Goal: Task Accomplishment & Management: Use online tool/utility

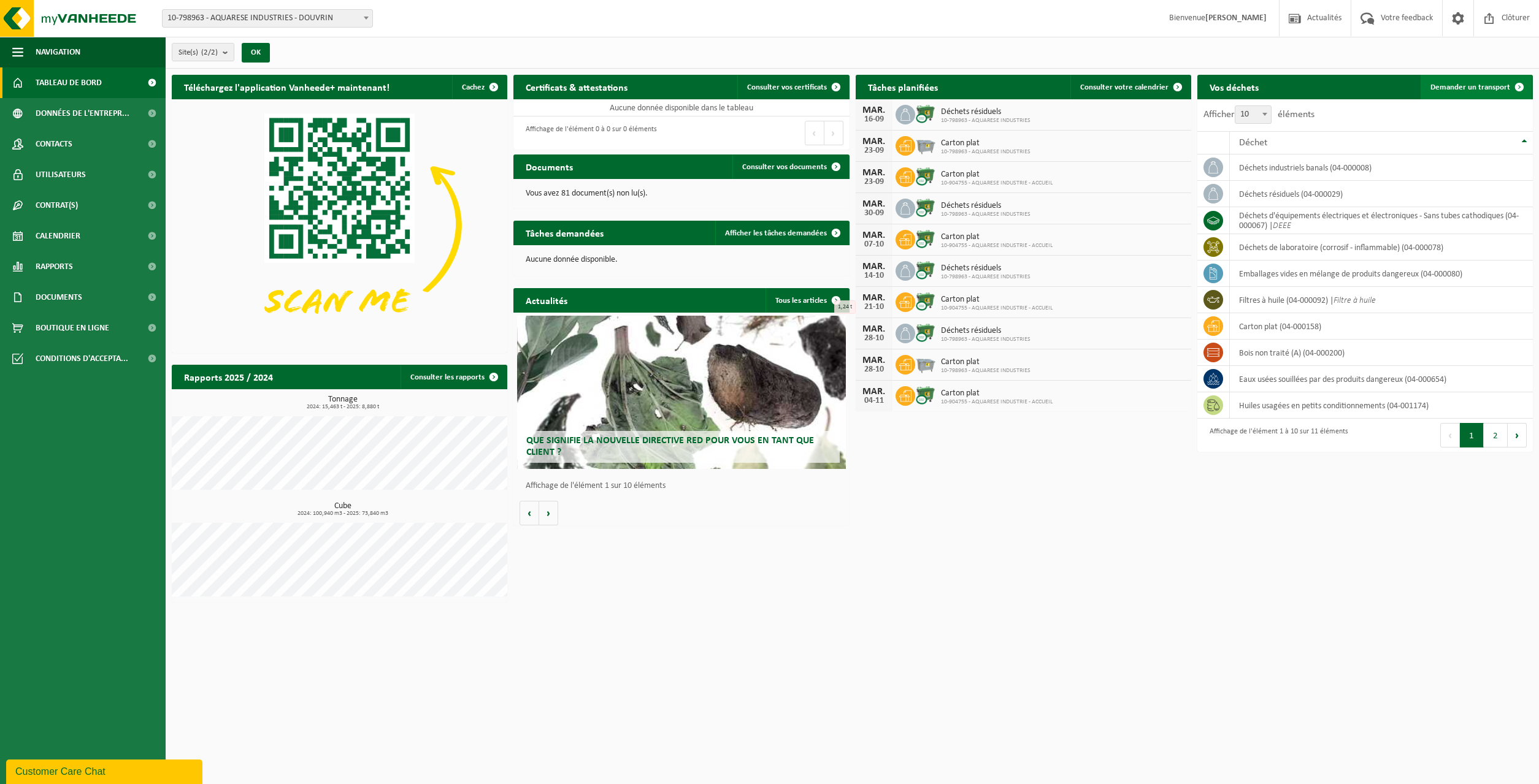
click at [1450, 88] on span "Demander un transport" at bounding box center [1471, 87] width 80 height 8
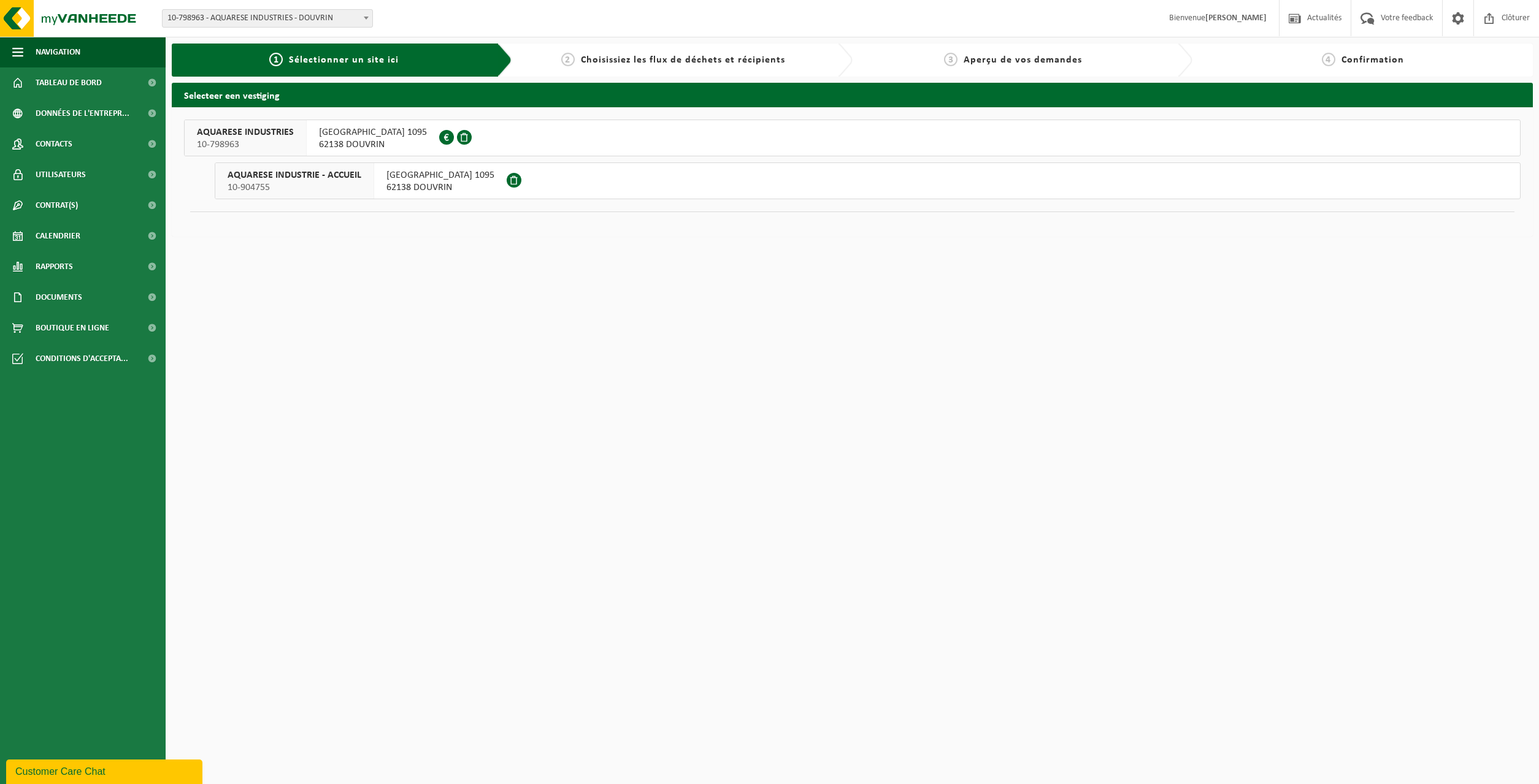
click at [400, 135] on span "AVENUE DE LONDRES 1095" at bounding box center [373, 133] width 108 height 13
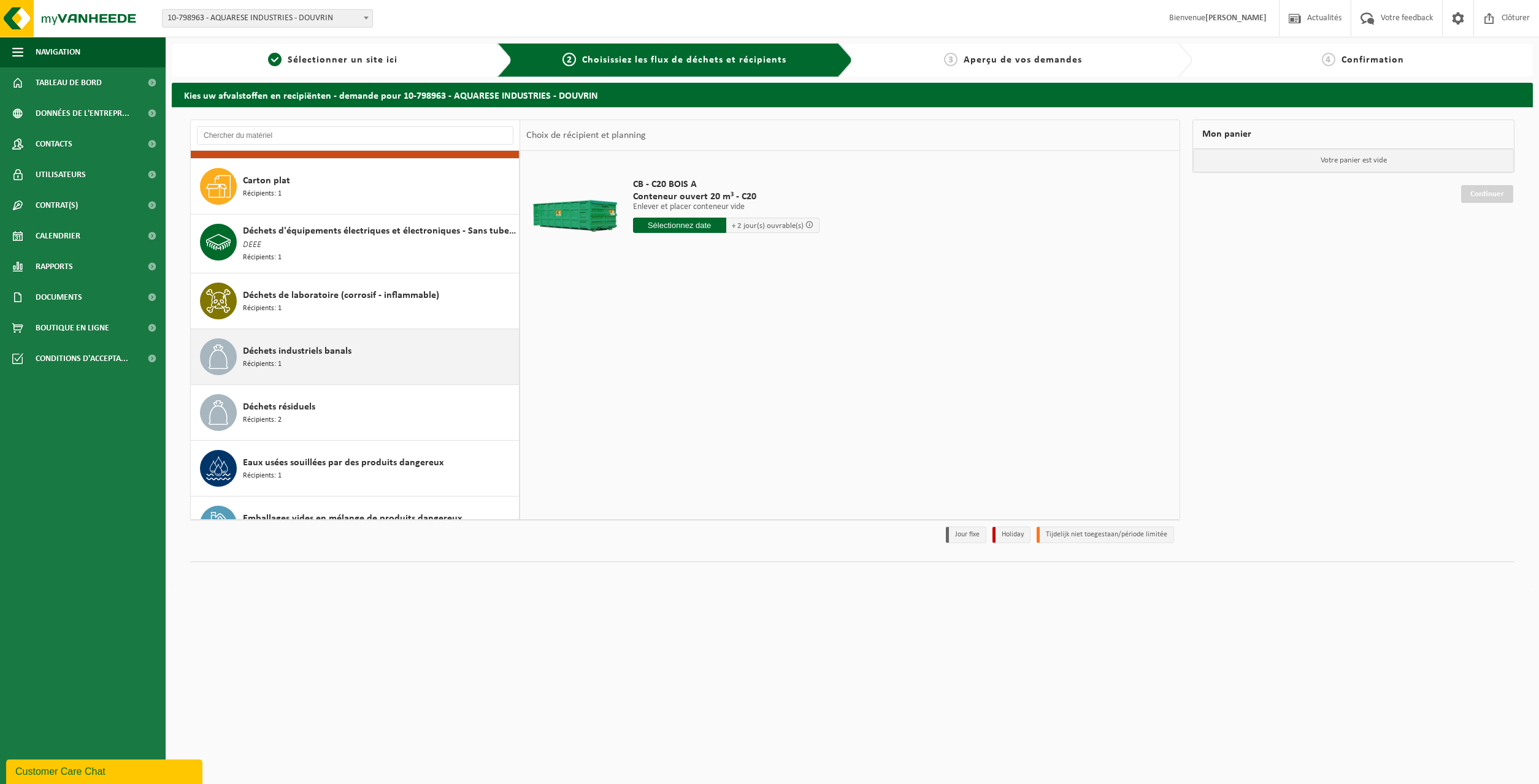
click at [315, 348] on span "Déchets industriels banals" at bounding box center [296, 351] width 109 height 14
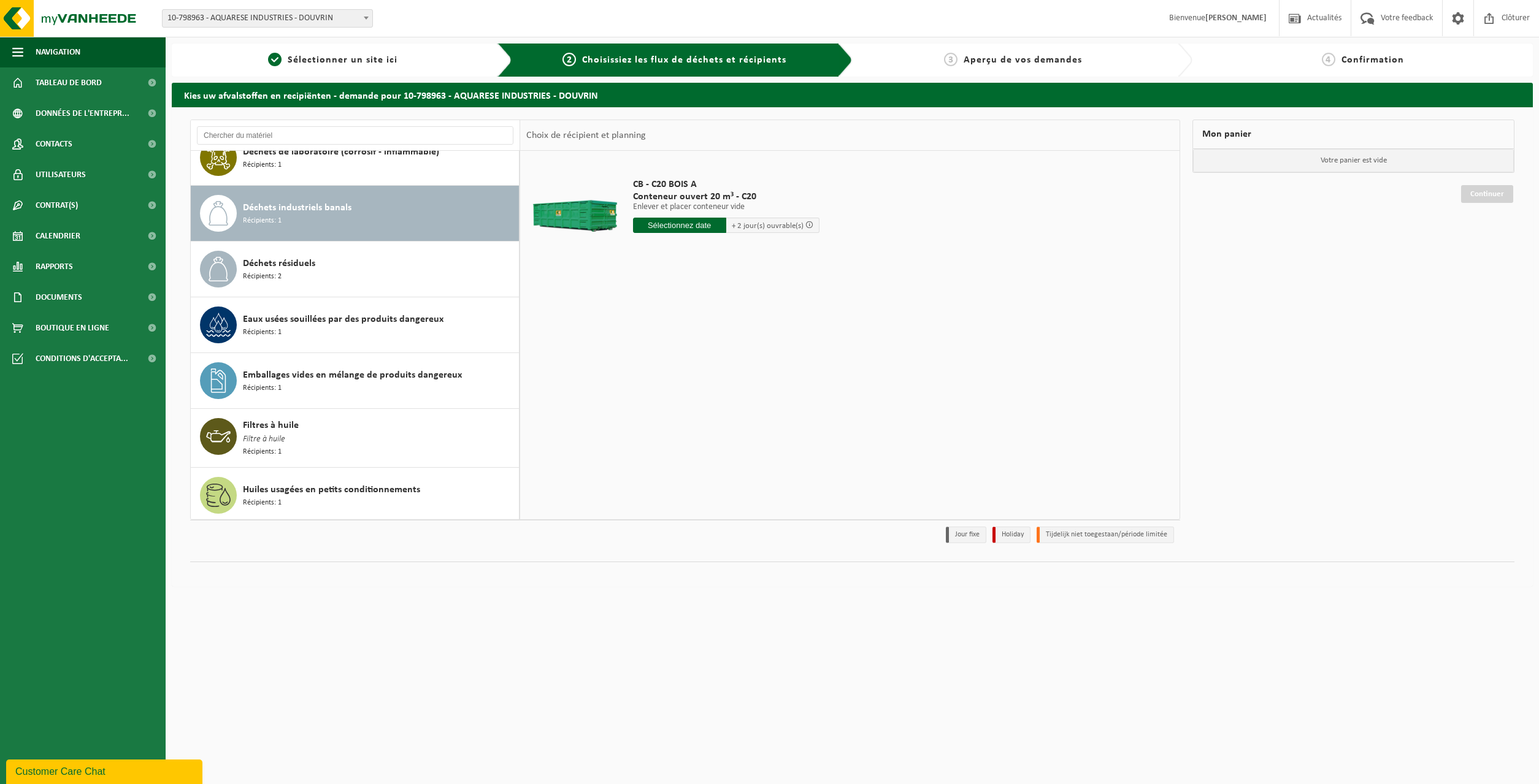
scroll to position [191, 0]
click at [690, 229] on input "text" at bounding box center [680, 225] width 93 height 15
click at [668, 335] on div "16" at bounding box center [666, 334] width 22 height 20
type input "à partir de 2025-09-16"
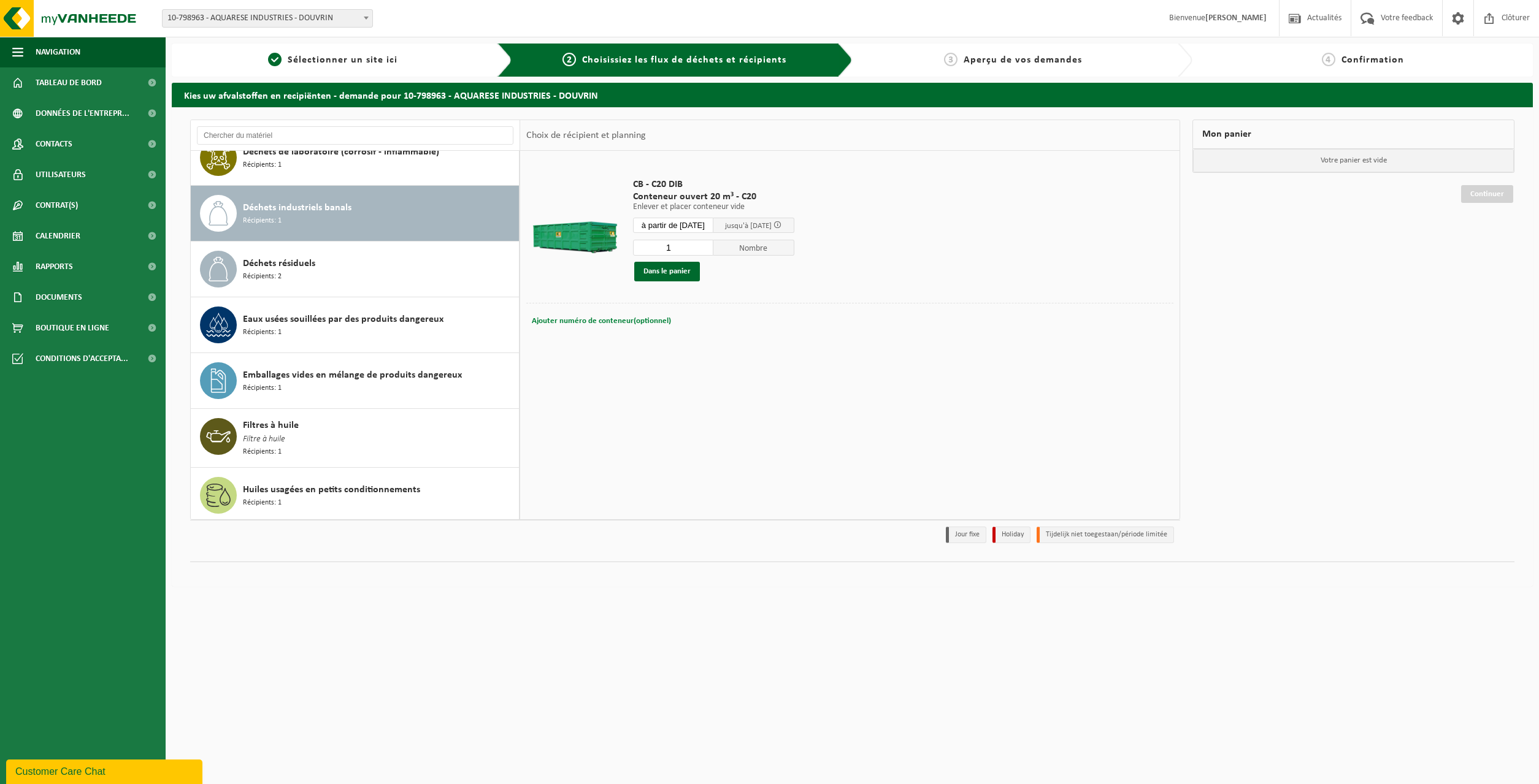
click at [627, 324] on span "Ajouter numéro de conteneur(optionnel)" at bounding box center [601, 321] width 139 height 8
type input "C20-898"
click at [674, 270] on button "Dans le panier" at bounding box center [667, 272] width 66 height 20
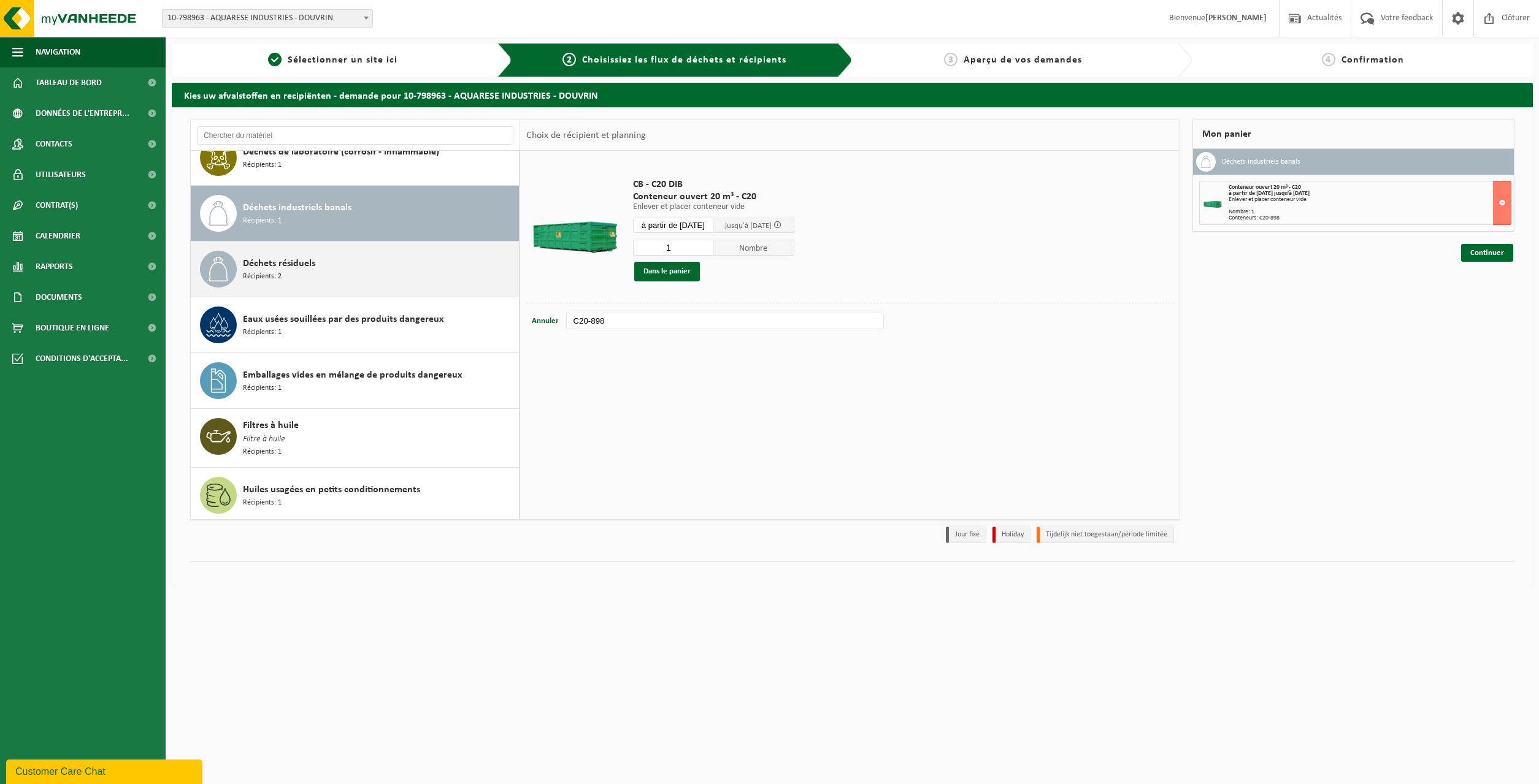
click at [345, 265] on div "Déchets résiduels Récipients: 2" at bounding box center [379, 269] width 273 height 37
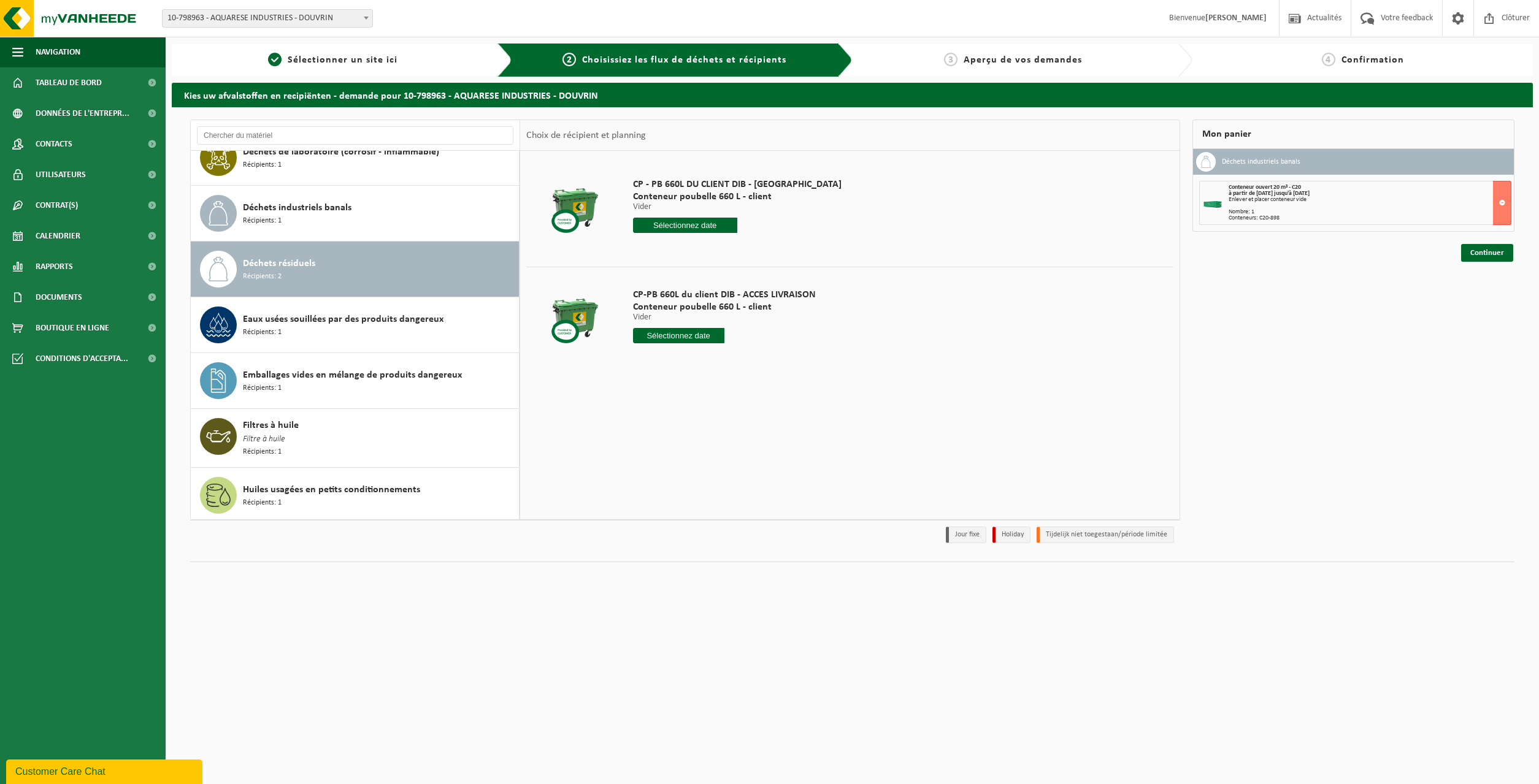
click at [682, 334] on input "text" at bounding box center [679, 335] width 92 height 15
click at [663, 446] on div "16" at bounding box center [666, 445] width 22 height 20
type input "à partir de 2025-09-16"
type input "2025-09-16"
click at [714, 354] on input "2" at bounding box center [679, 358] width 92 height 16
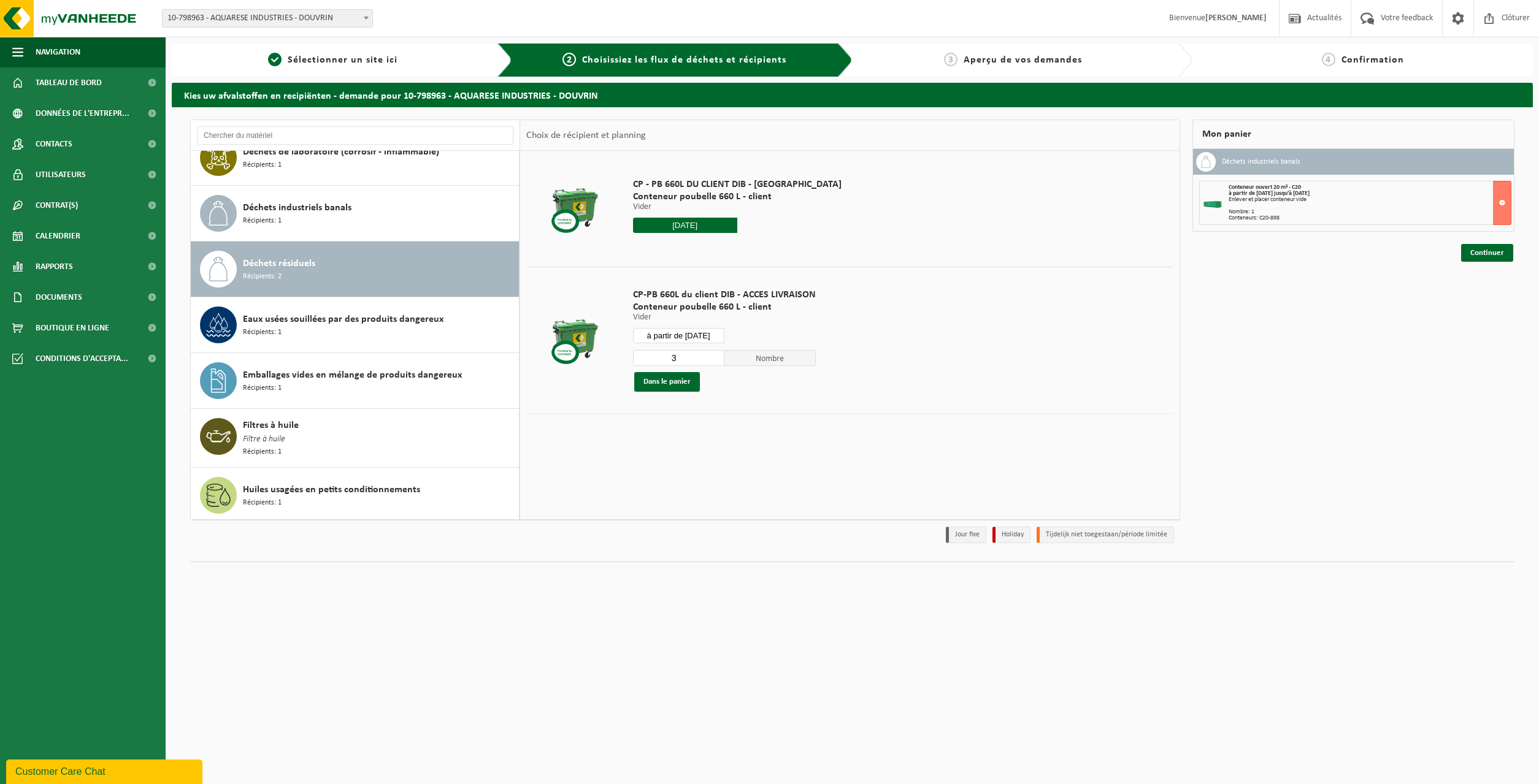
type input "3"
click at [714, 354] on input "3" at bounding box center [679, 358] width 92 height 16
click at [688, 382] on button "Dans le panier" at bounding box center [667, 383] width 66 height 20
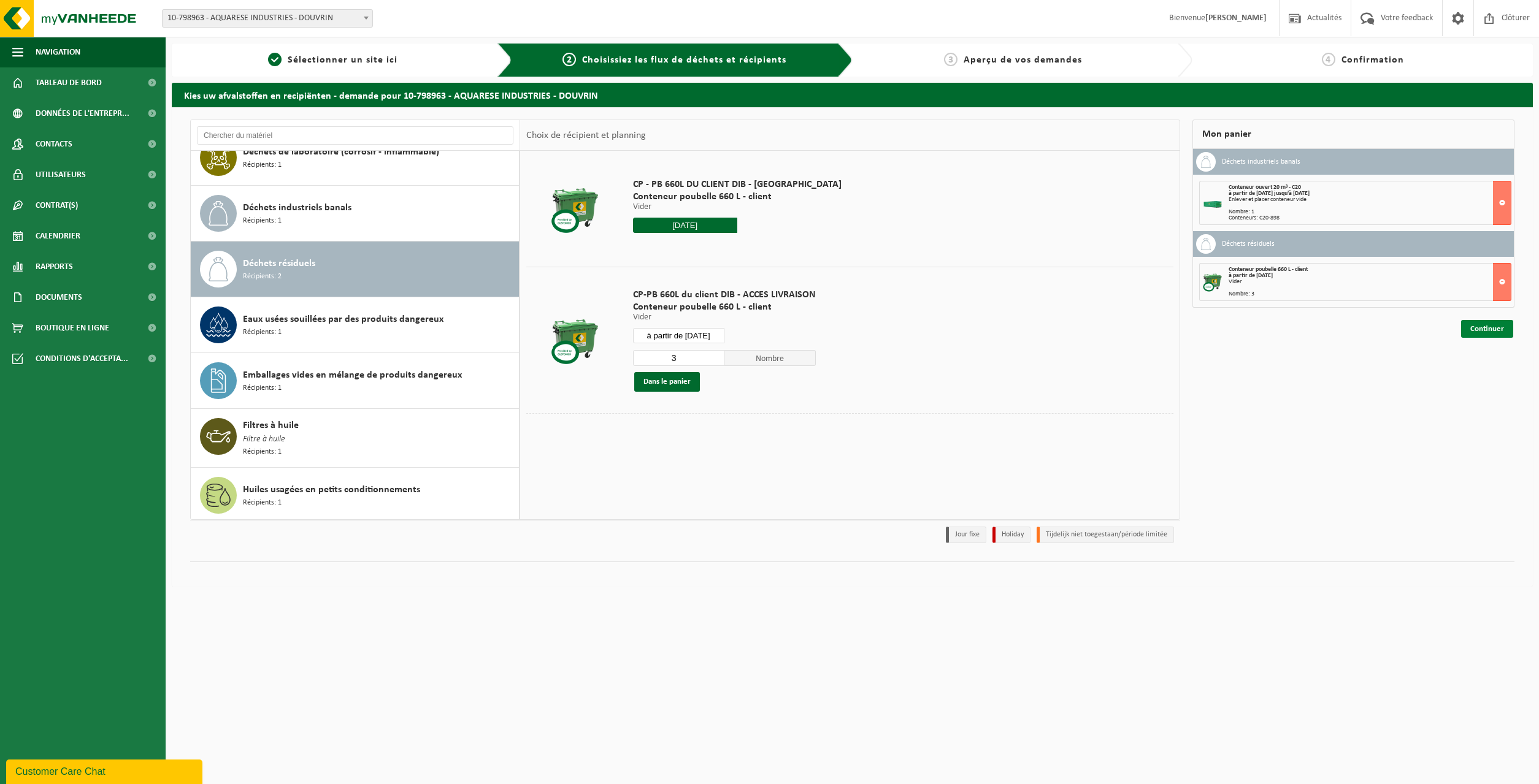
click at [1497, 327] on link "Continuer" at bounding box center [1488, 329] width 52 height 18
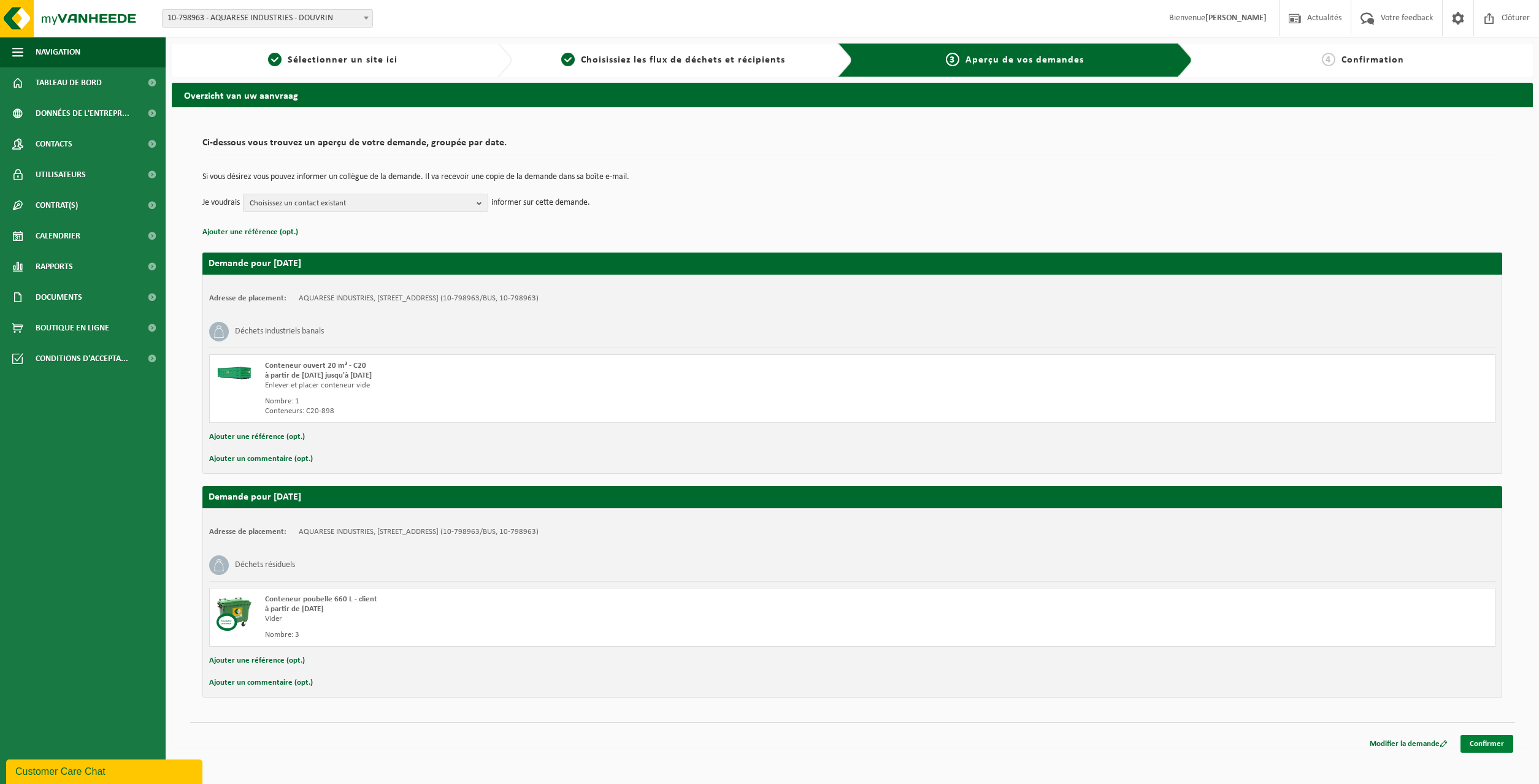
click at [1502, 746] on link "Confirmer" at bounding box center [1487, 744] width 53 height 18
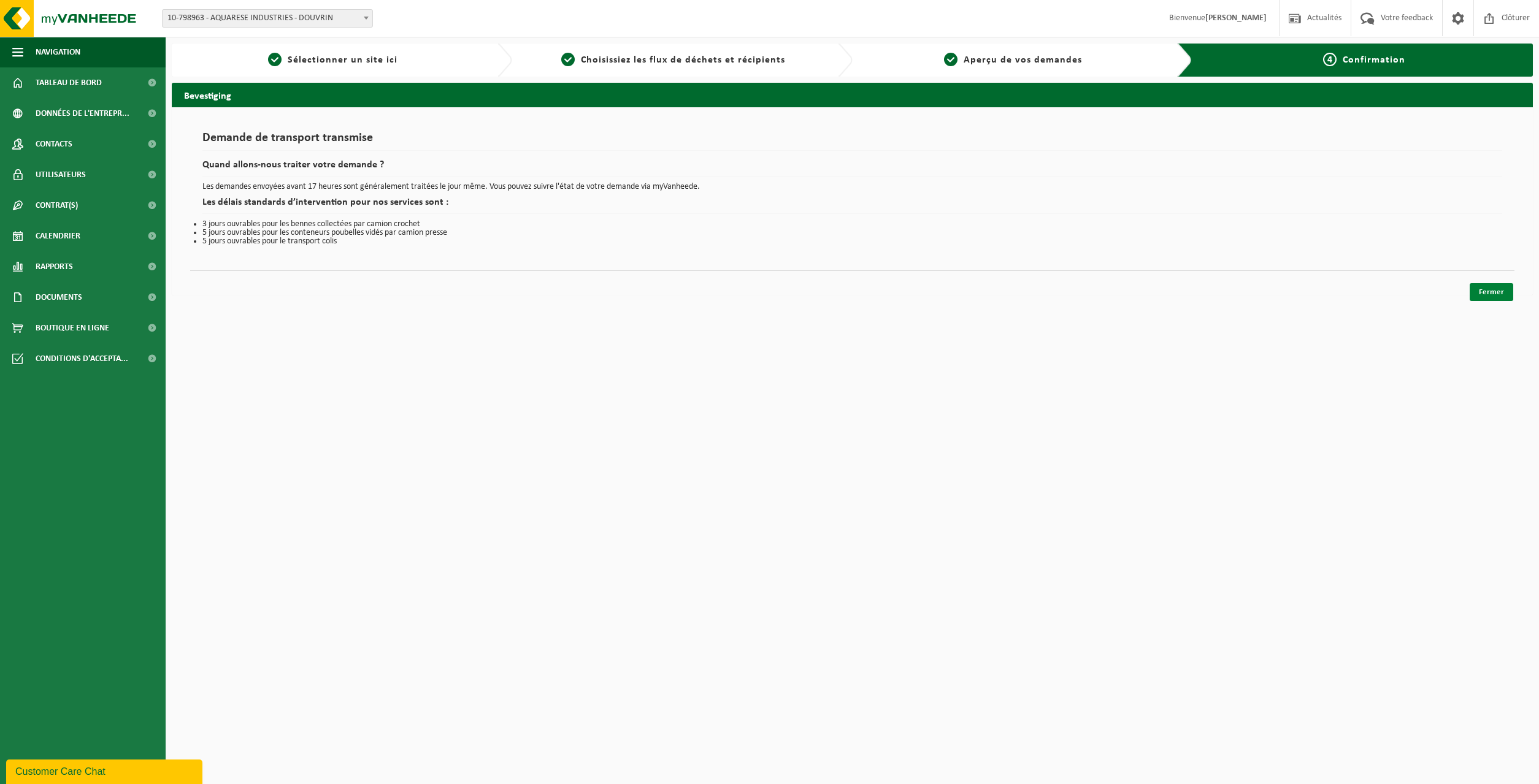
click at [1510, 293] on link "Fermer" at bounding box center [1491, 293] width 43 height 18
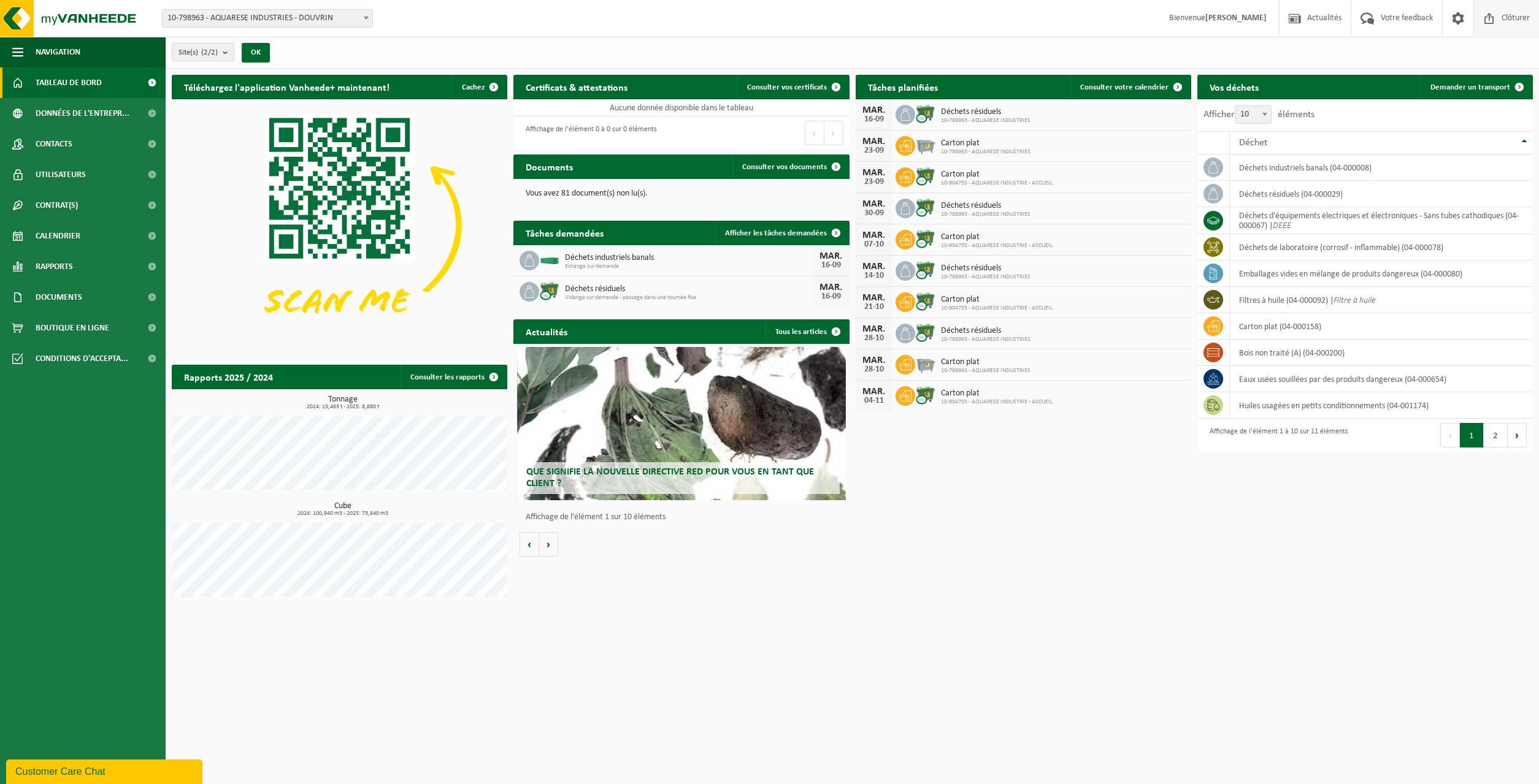
click at [1507, 14] on span "Clôturer" at bounding box center [1516, 18] width 34 height 36
